Goal: Task Accomplishment & Management: Use online tool/utility

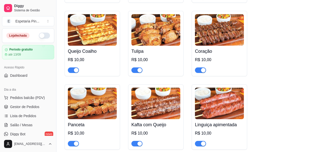
scroll to position [101, 0]
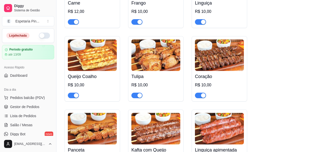
click at [156, 64] on img at bounding box center [155, 55] width 49 height 32
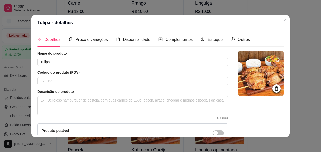
click at [253, 66] on img at bounding box center [260, 73] width 45 height 45
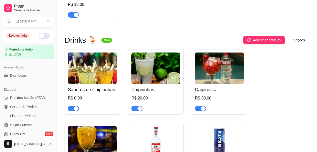
scroll to position [958, 0]
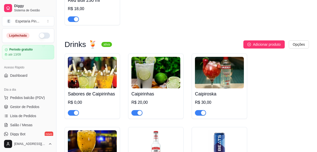
click at [88, 82] on img at bounding box center [92, 73] width 49 height 32
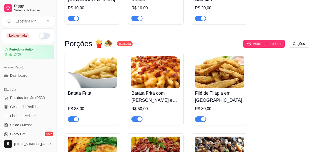
scroll to position [2193, 0]
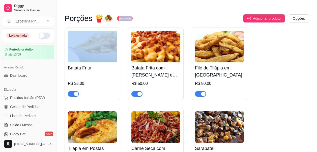
drag, startPoint x: 114, startPoint y: 17, endPoint x: 144, endPoint y: 22, distance: 30.7
click at [144, 22] on div "Porções 🍟🧆 pausada Adicionar produto Opções" at bounding box center [187, 18] width 244 height 8
click at [144, 22] on div "Adicionar produto Opções" at bounding box center [223, 18] width 172 height 8
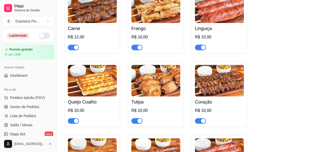
scroll to position [0, 0]
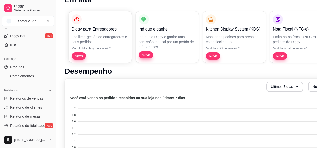
scroll to position [101, 0]
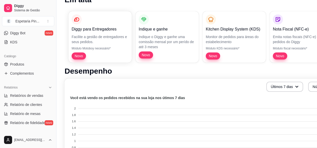
click at [27, 59] on div "Catálogo" at bounding box center [28, 56] width 52 height 8
